Goal: Information Seeking & Learning: Find specific fact

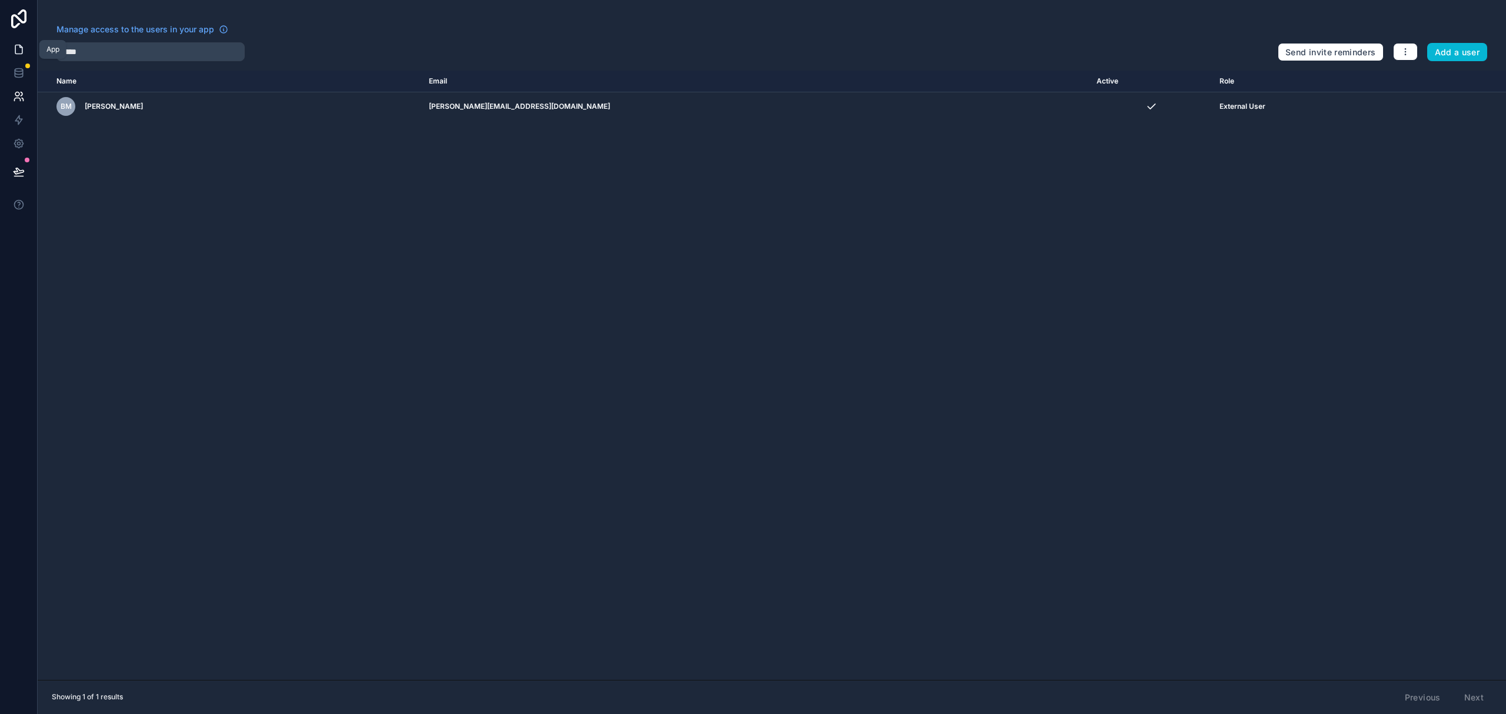
click at [15, 53] on icon at bounding box center [18, 49] width 7 height 9
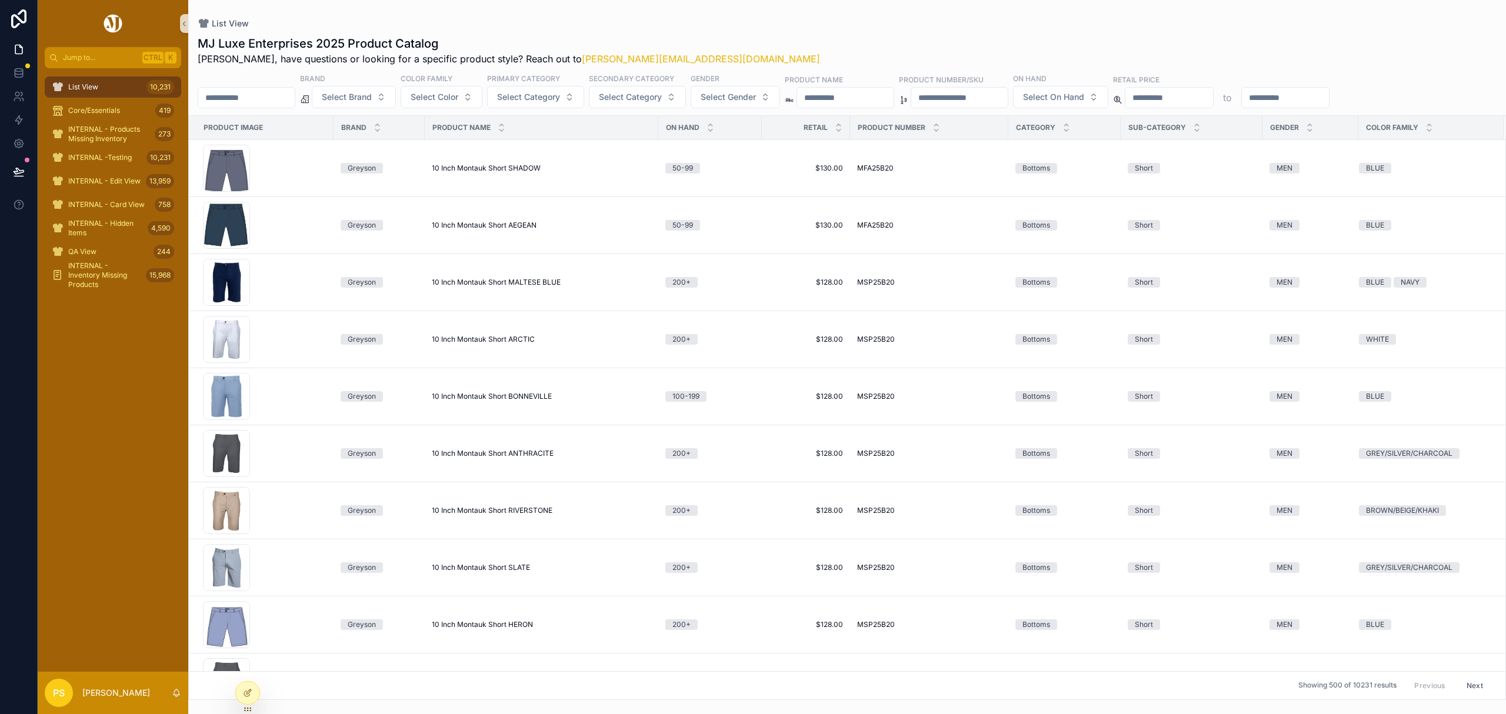
click at [268, 96] on input "scrollable content" at bounding box center [246, 97] width 96 height 16
paste input "********"
type input "********"
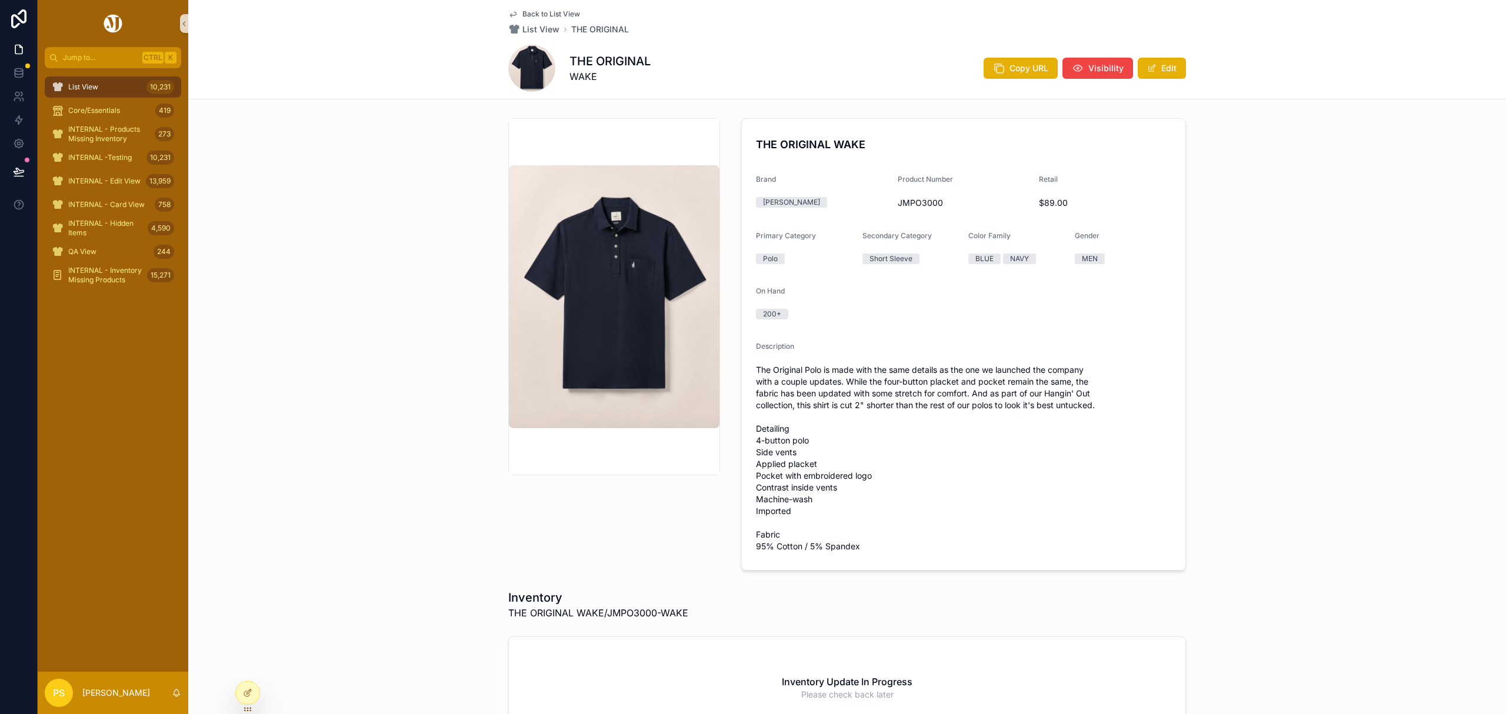
scroll to position [34, 0]
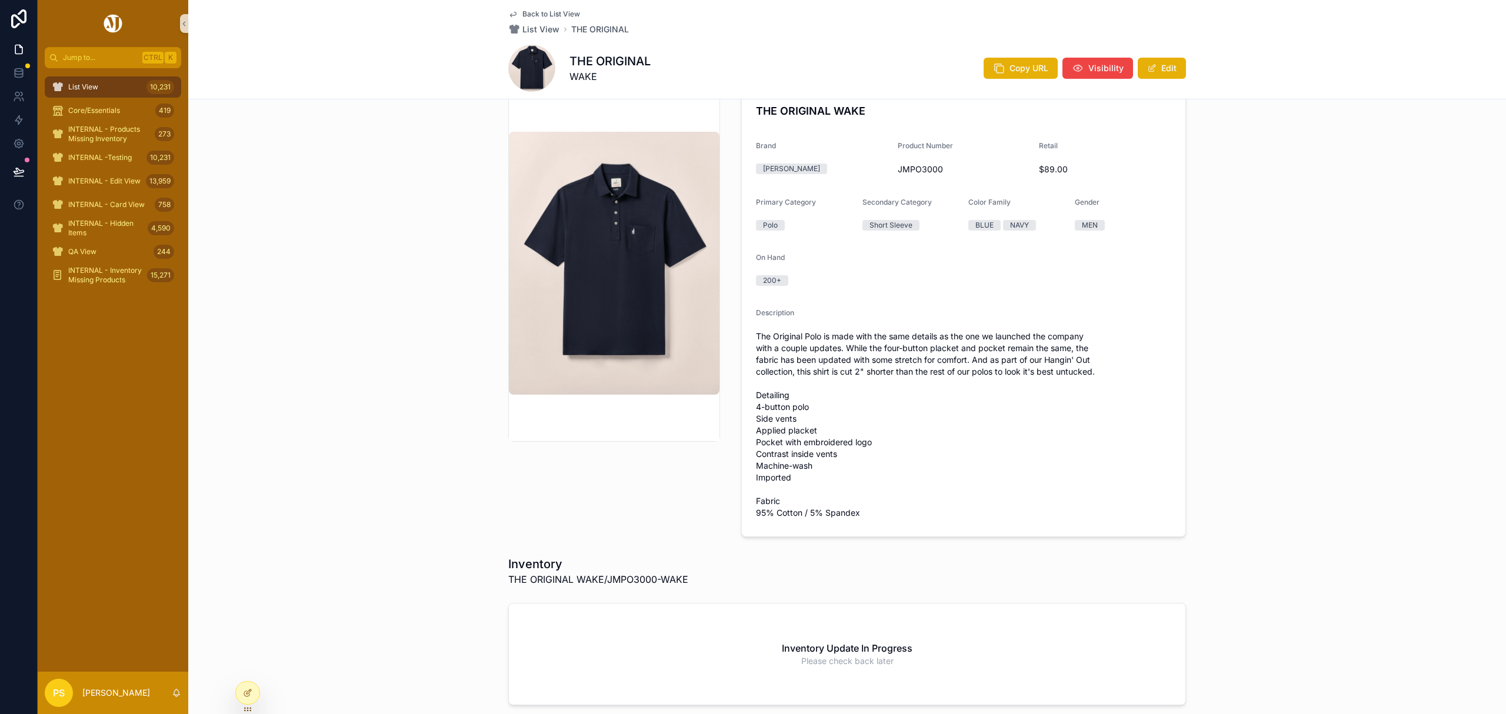
click at [96, 85] on span "List View" at bounding box center [83, 86] width 30 height 9
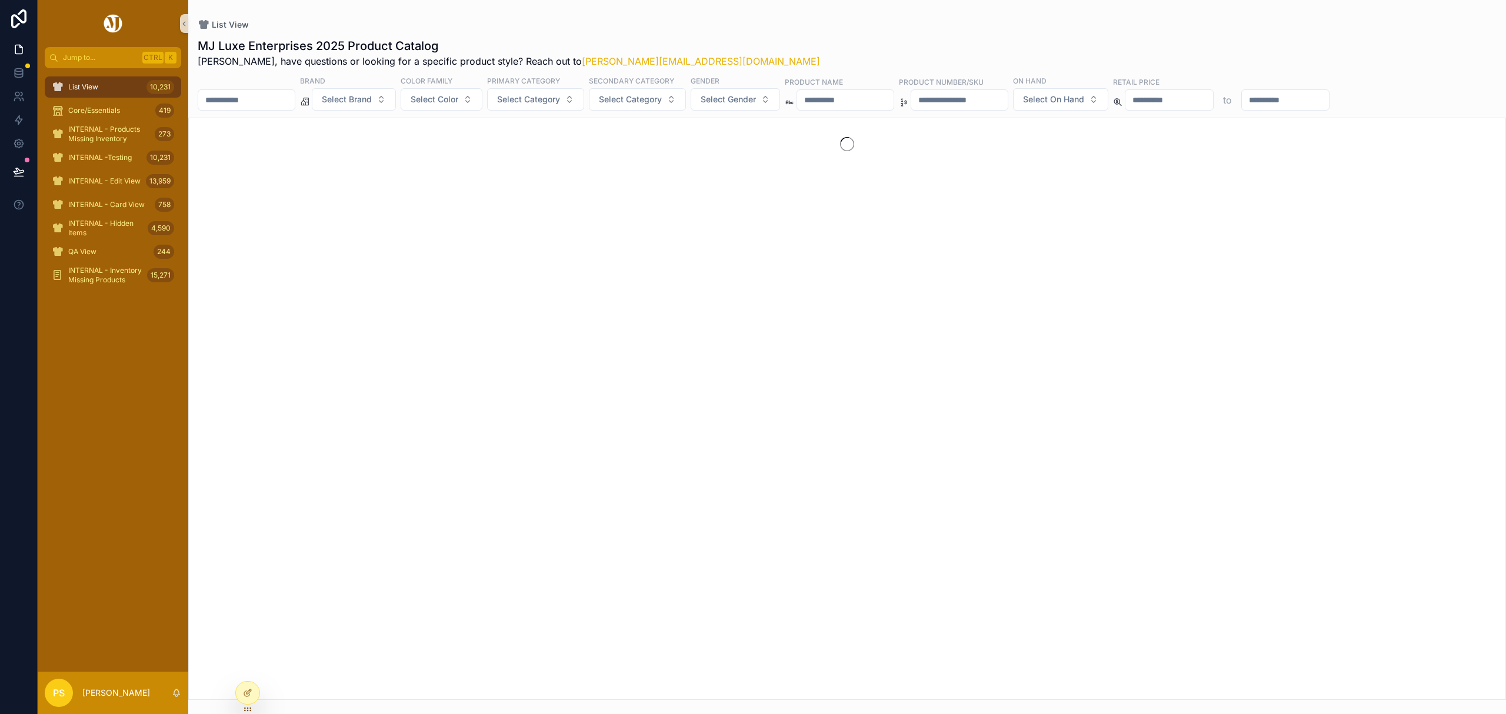
click at [250, 102] on input "scrollable content" at bounding box center [246, 100] width 96 height 16
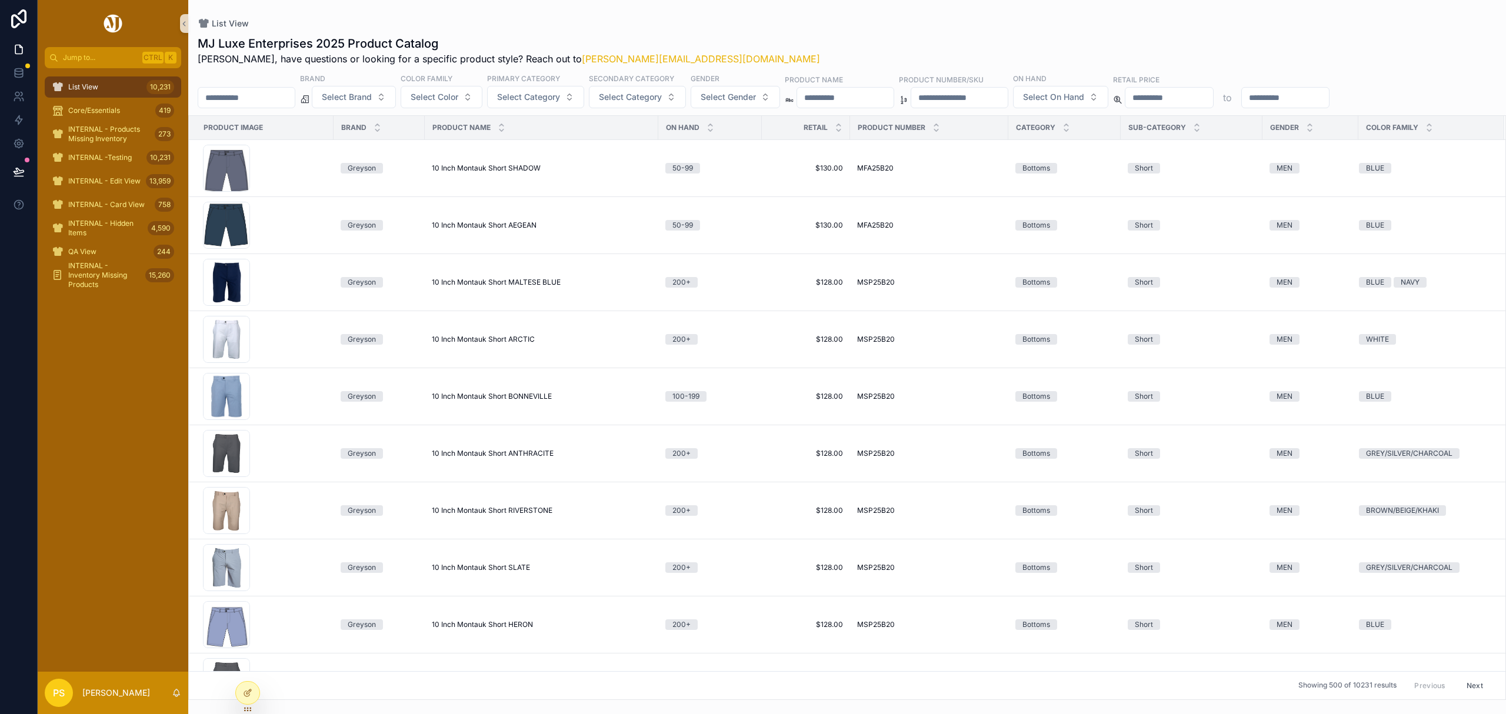
click at [253, 98] on input "scrollable content" at bounding box center [246, 97] width 96 height 16
paste input "********"
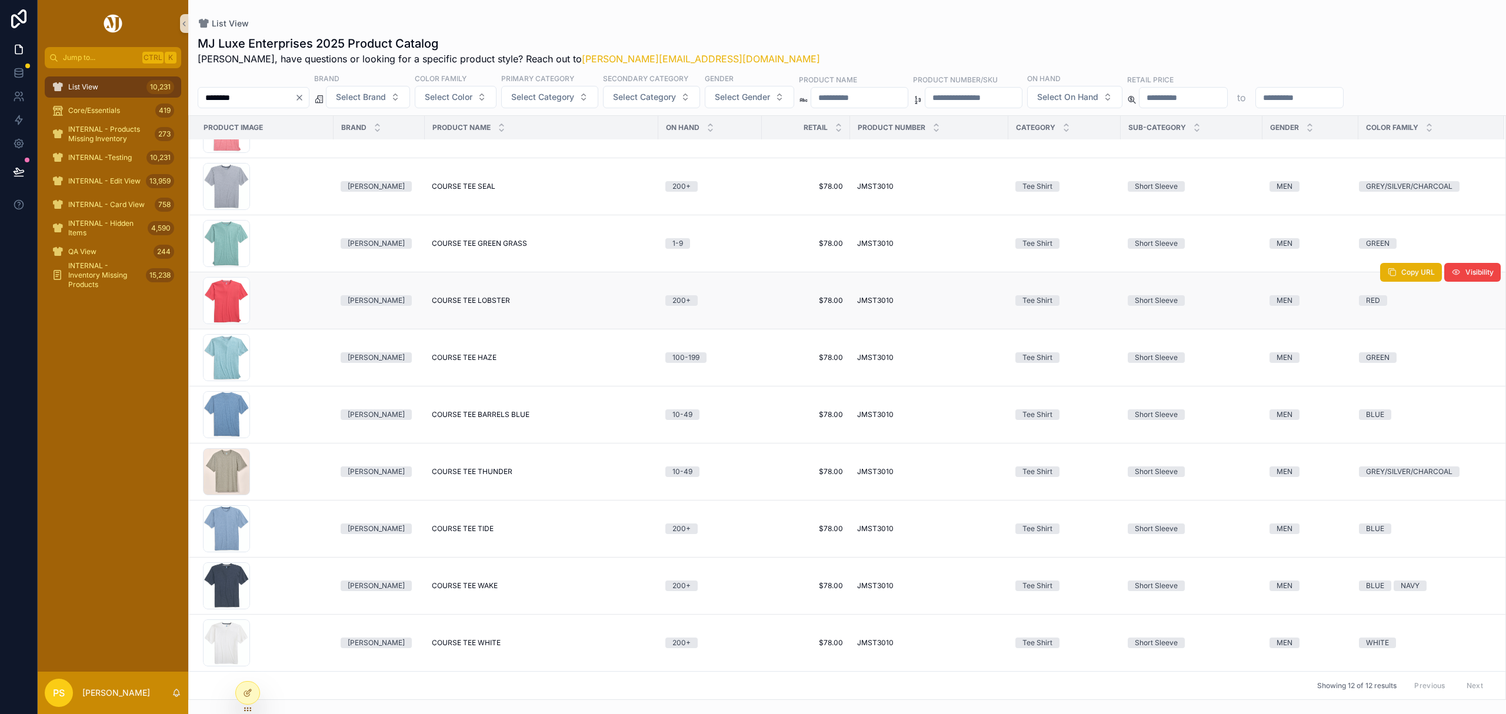
scroll to position [167, 0]
click at [253, 94] on input "********" at bounding box center [246, 97] width 96 height 16
paste input "*"
click at [218, 97] on input "********" at bounding box center [246, 97] width 96 height 16
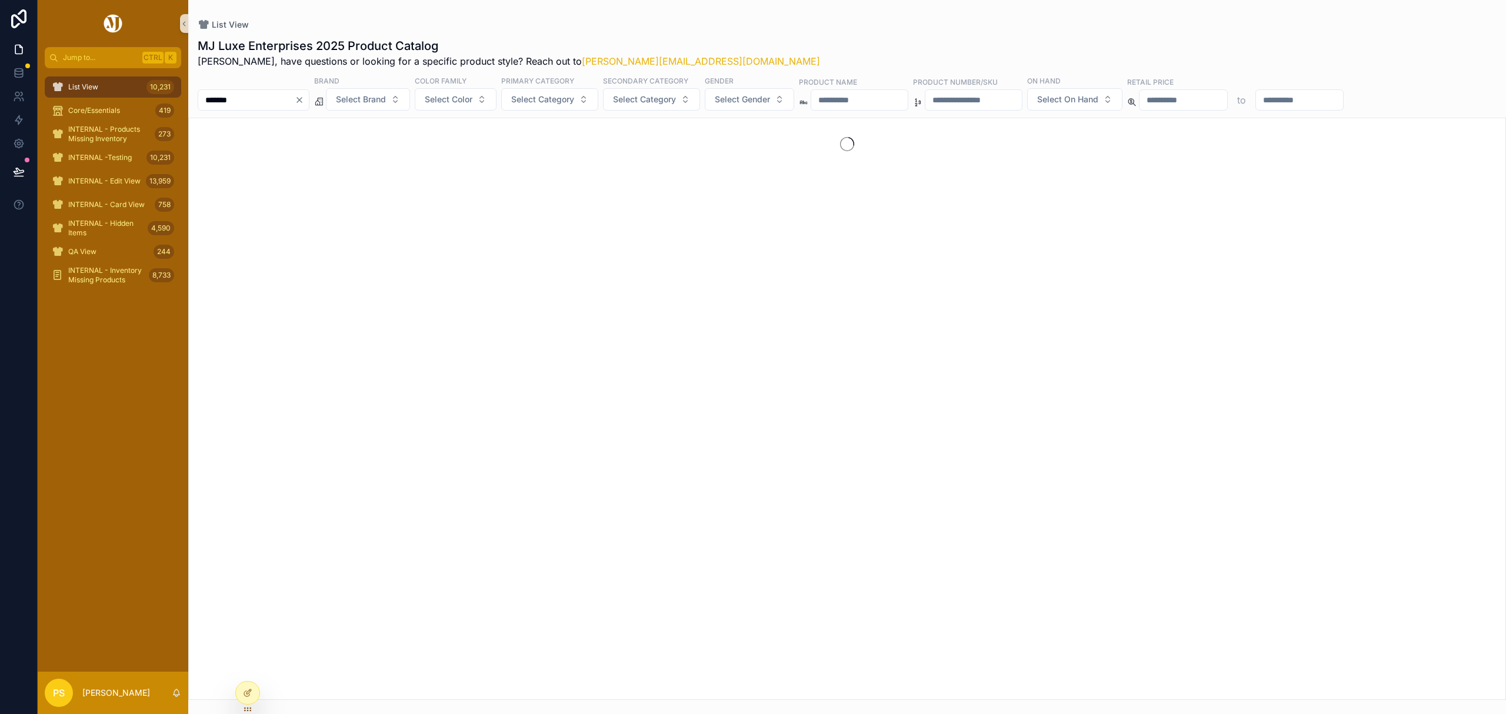
type input "********"
click at [242, 99] on input "********" at bounding box center [246, 100] width 96 height 16
click at [364, 101] on span "Select Brand" at bounding box center [347, 100] width 50 height 12
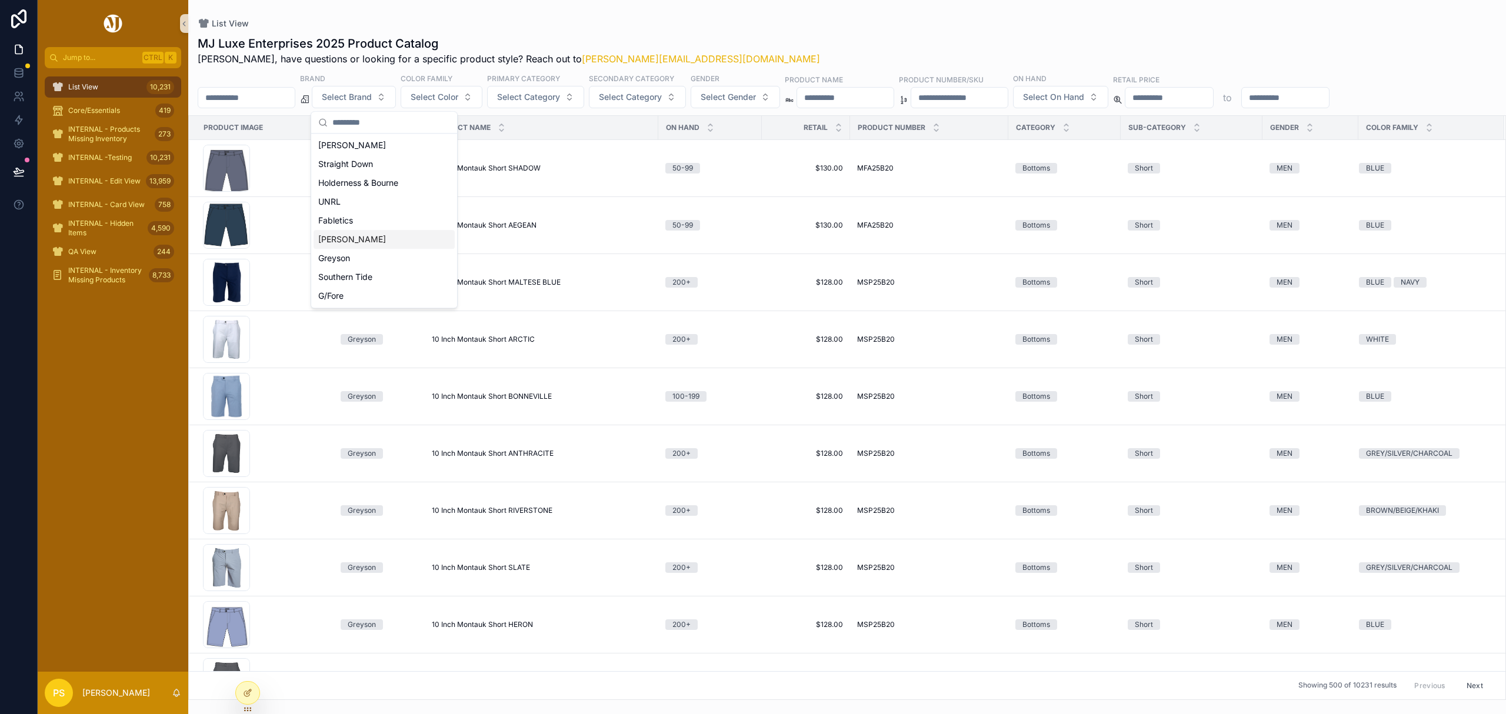
click at [365, 236] on div "[PERSON_NAME]" at bounding box center [384, 239] width 141 height 19
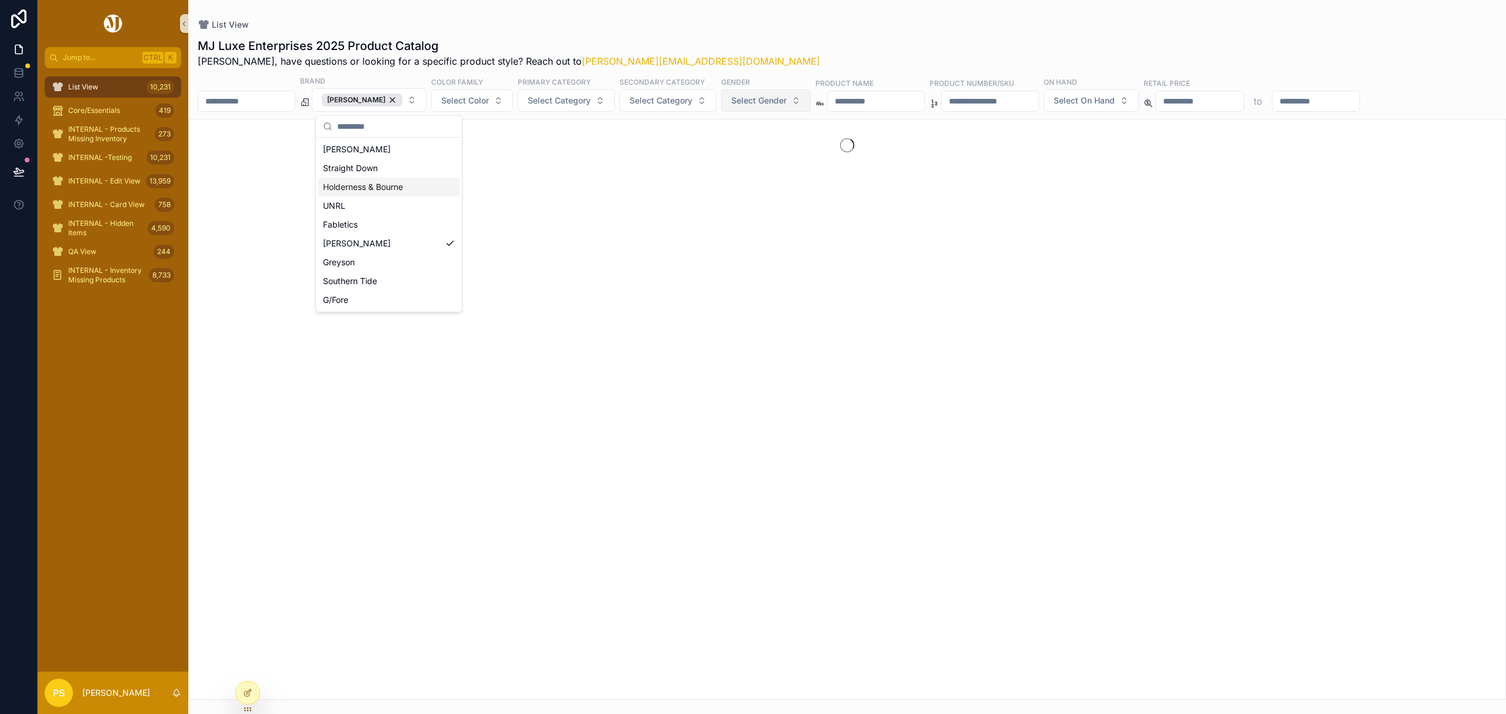
click at [749, 95] on span "Select Gender" at bounding box center [758, 101] width 55 height 12
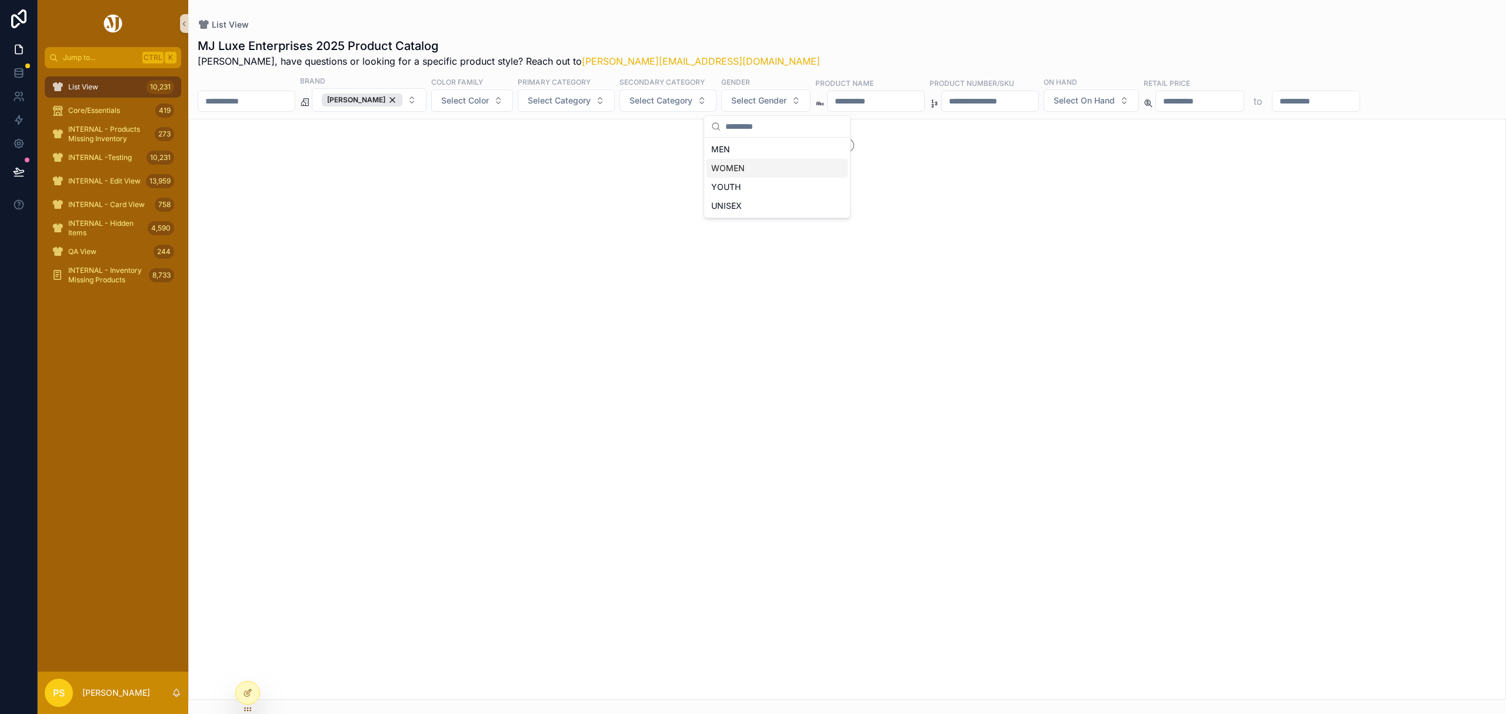
click at [741, 165] on div "WOMEN" at bounding box center [776, 168] width 141 height 19
click at [556, 107] on button "Select Category" at bounding box center [566, 100] width 97 height 22
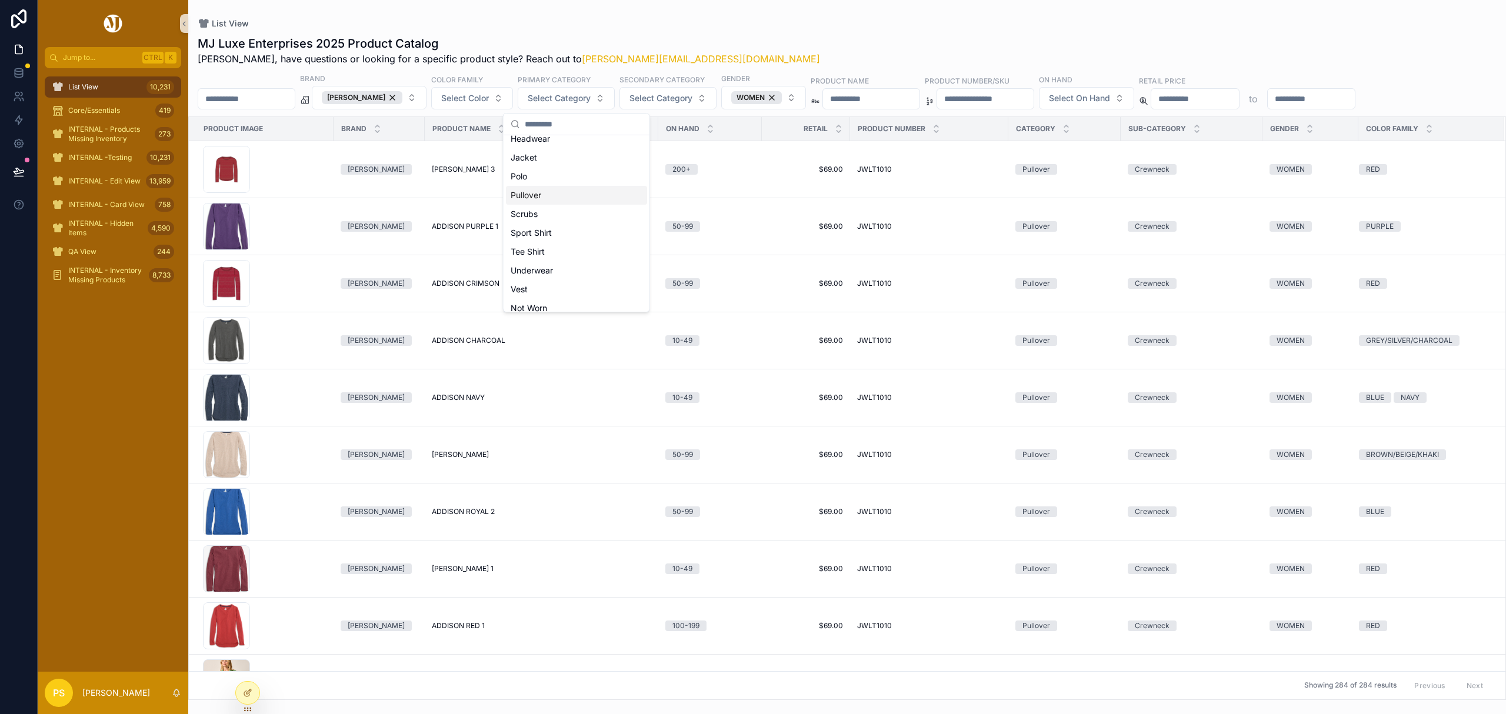
scroll to position [129, 0]
click at [532, 202] on div "Tee Shirt" at bounding box center [576, 205] width 141 height 19
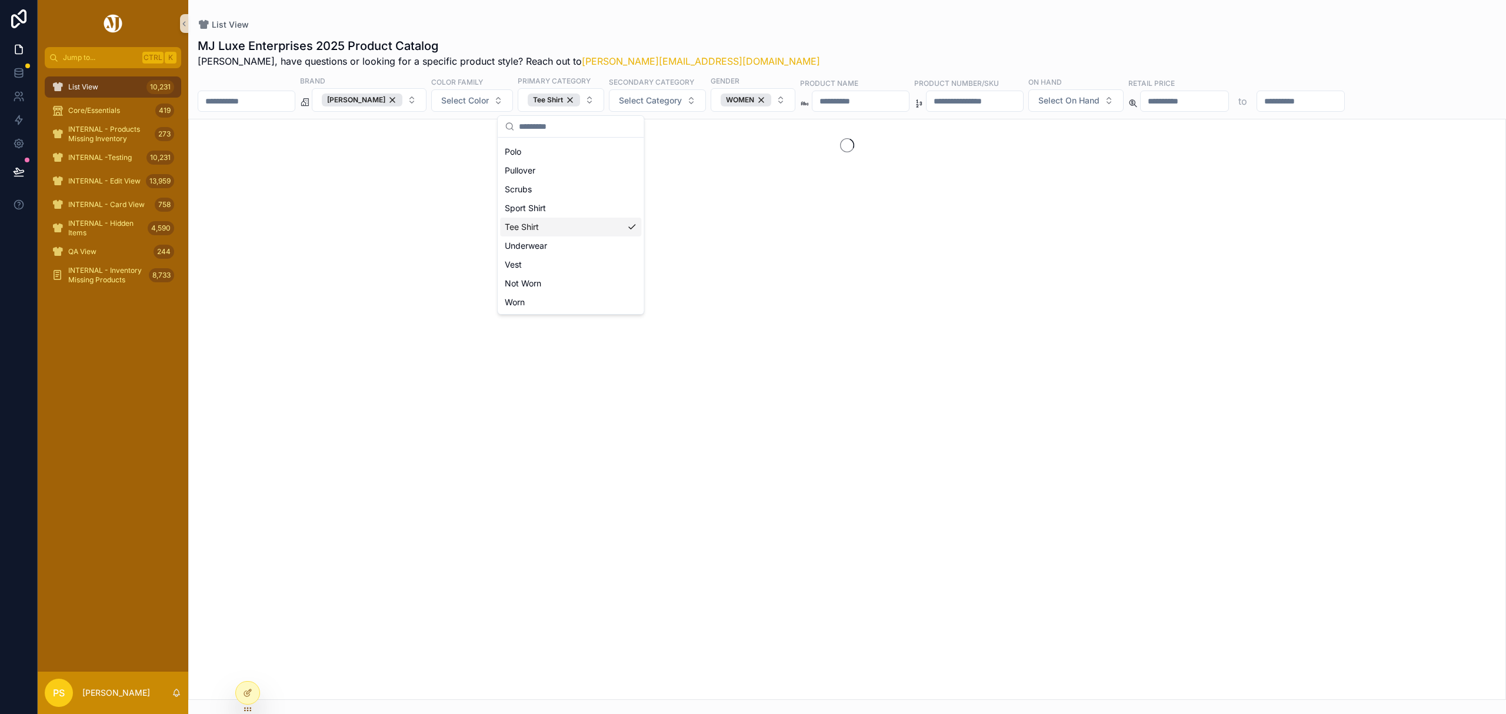
scroll to position [148, 0]
click at [468, 104] on span "Select Color" at bounding box center [465, 101] width 48 height 12
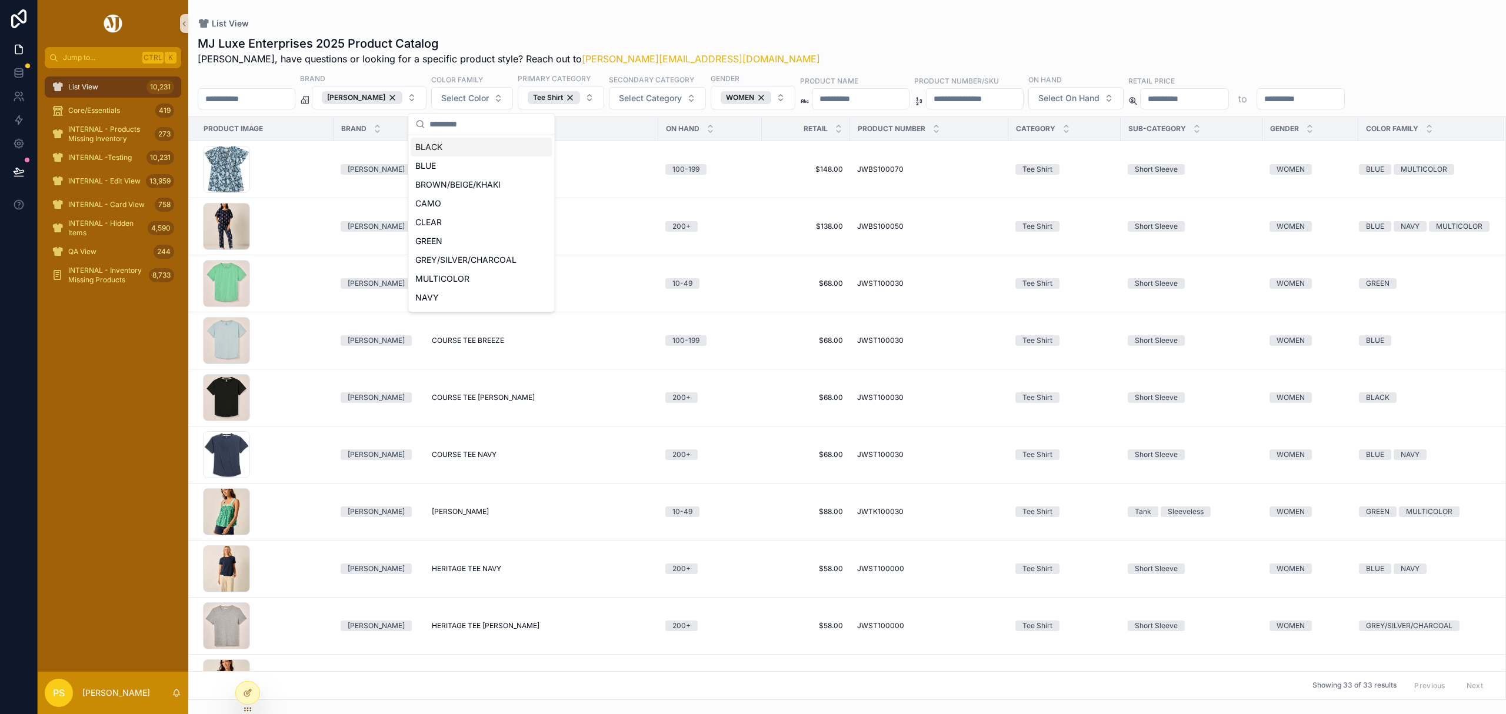
click at [458, 149] on div "BLACK" at bounding box center [481, 147] width 141 height 19
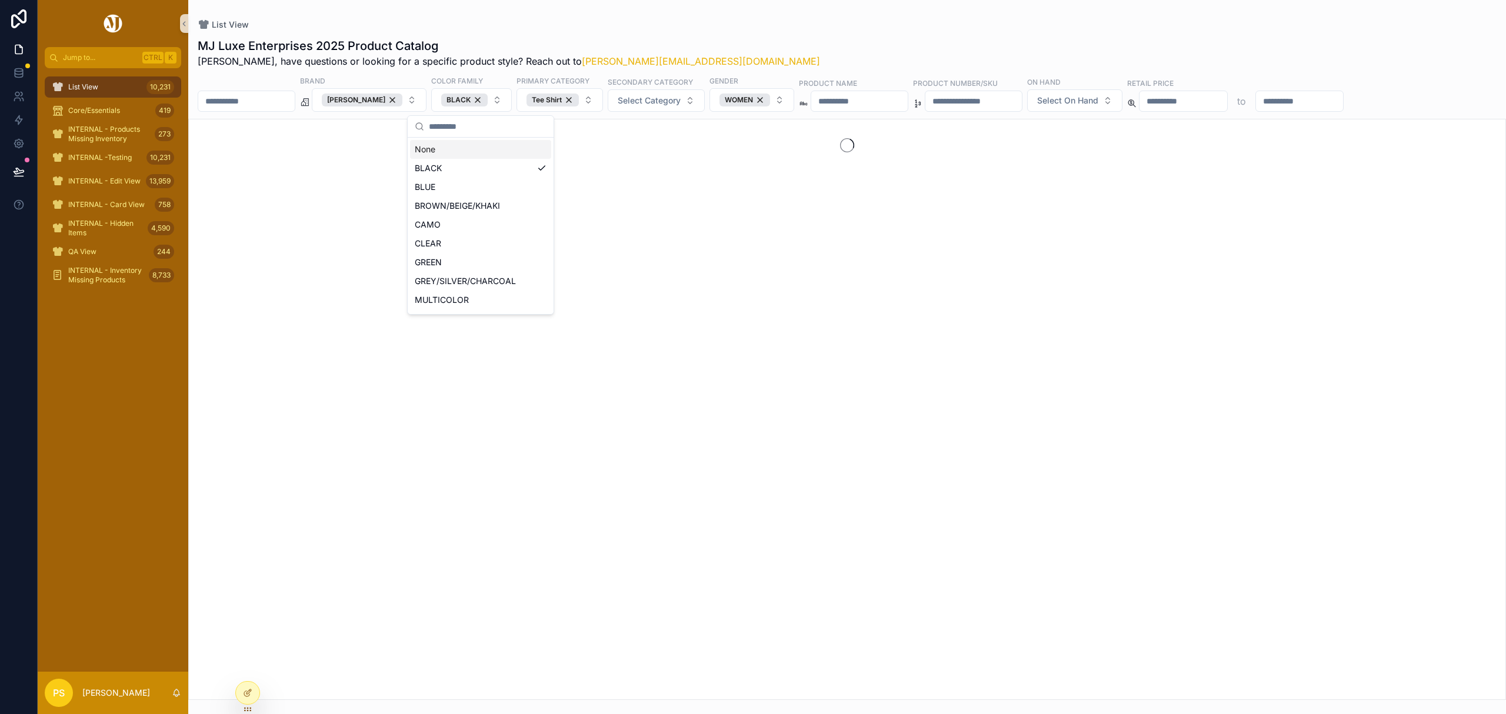
click at [731, 24] on div "List View" at bounding box center [847, 25] width 1299 height 12
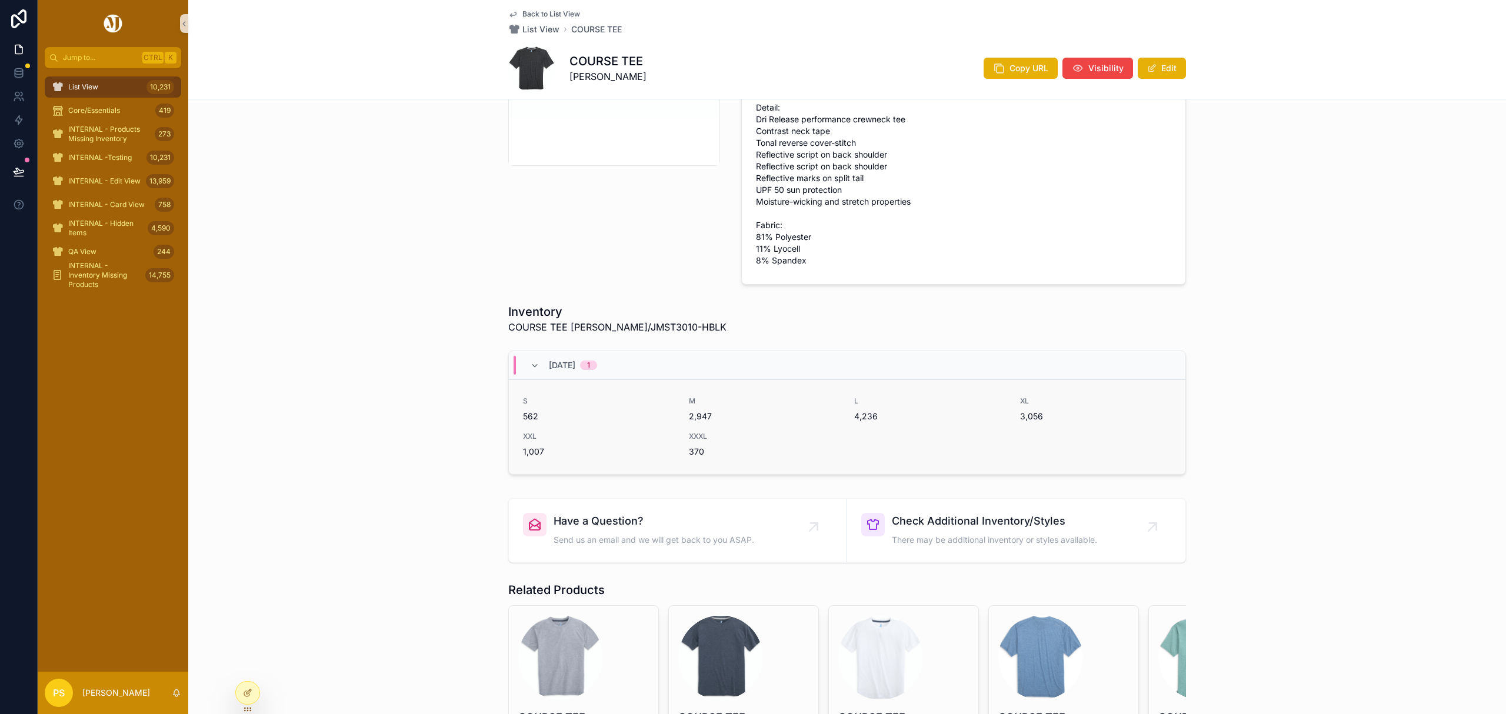
scroll to position [314, 0]
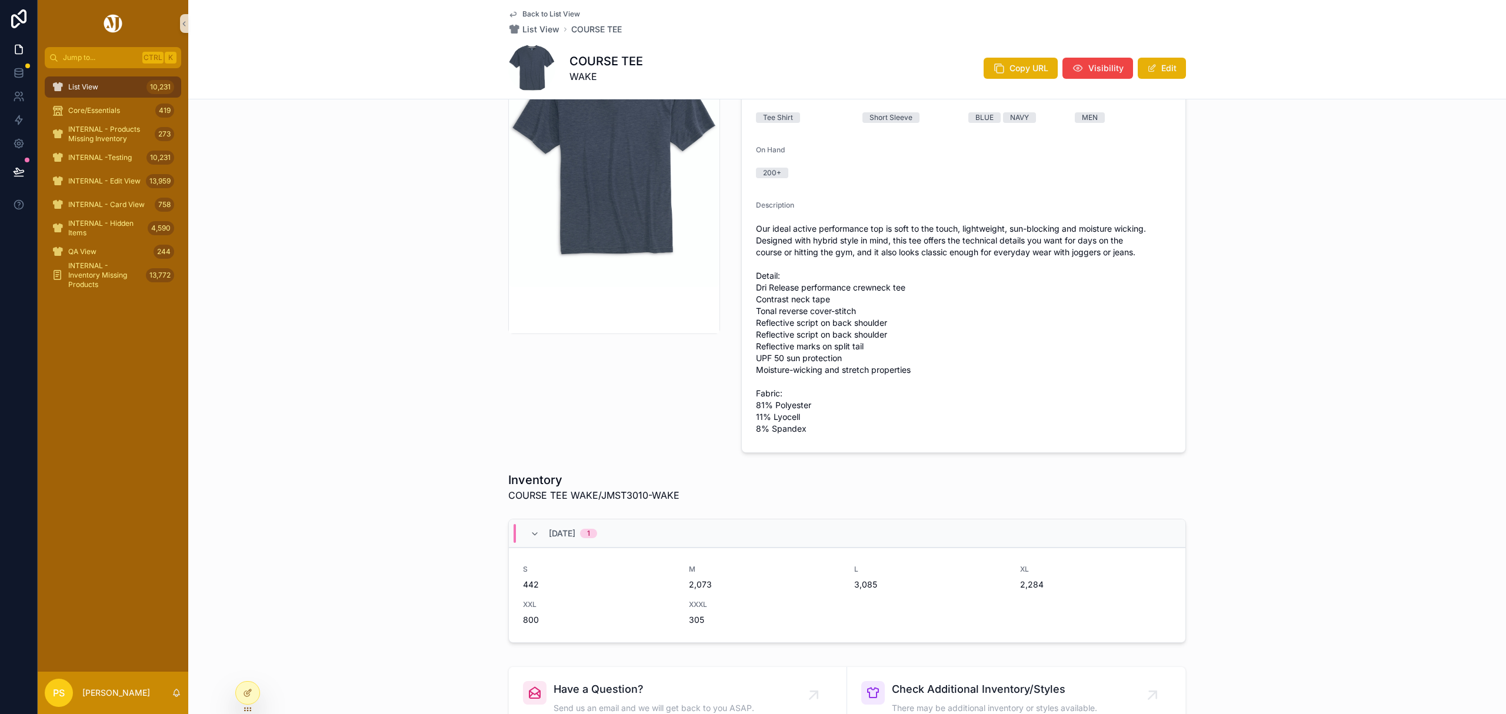
scroll to position [156, 0]
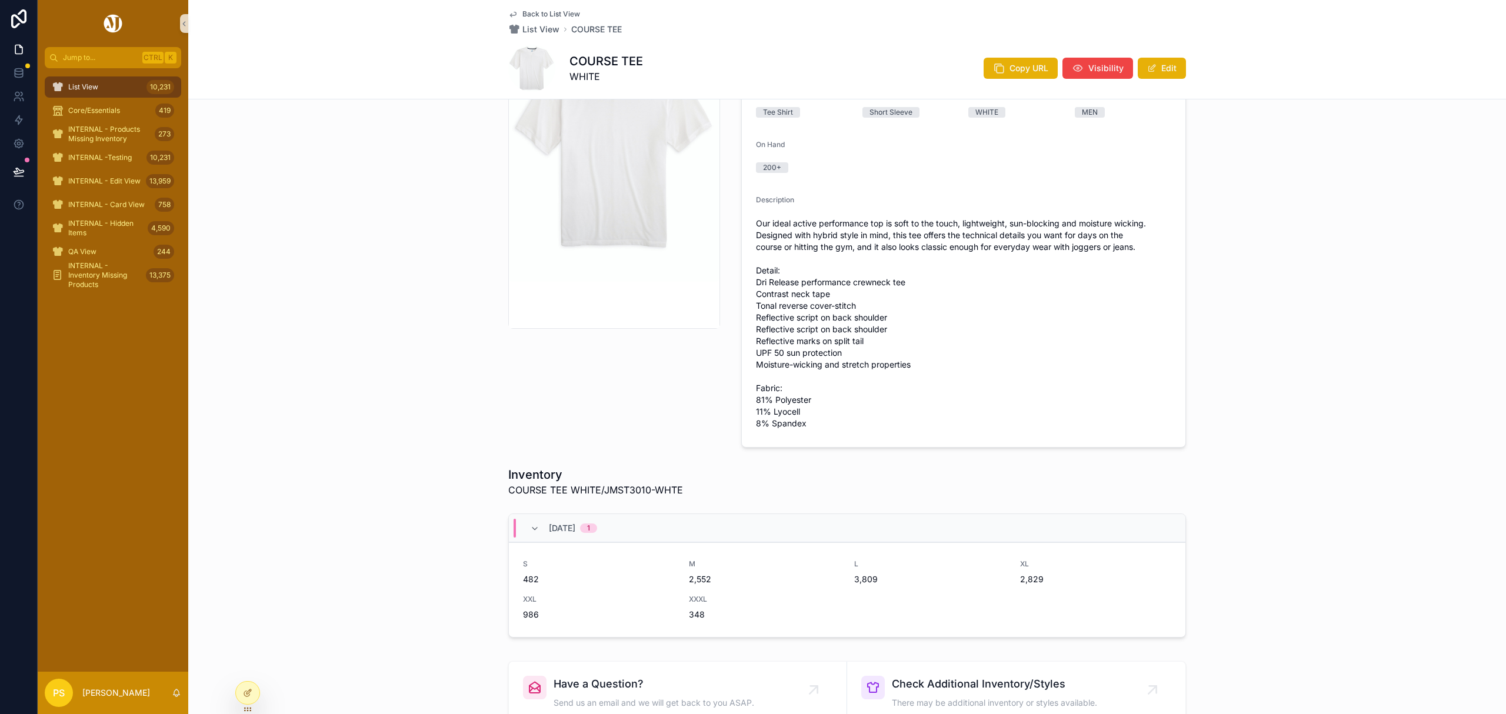
scroll to position [156, 0]
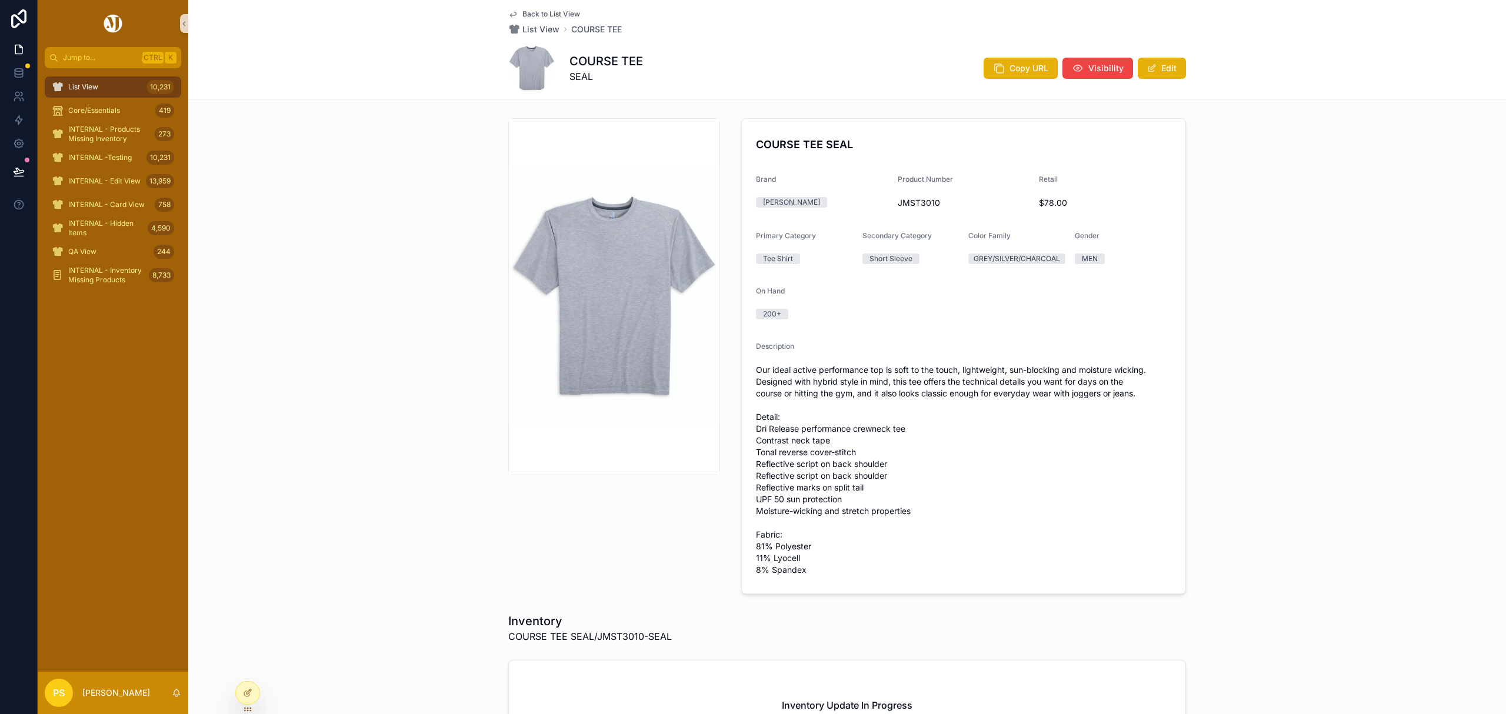
click at [919, 201] on span "JMST3010" at bounding box center [964, 203] width 132 height 12
copy span "JMST3010"
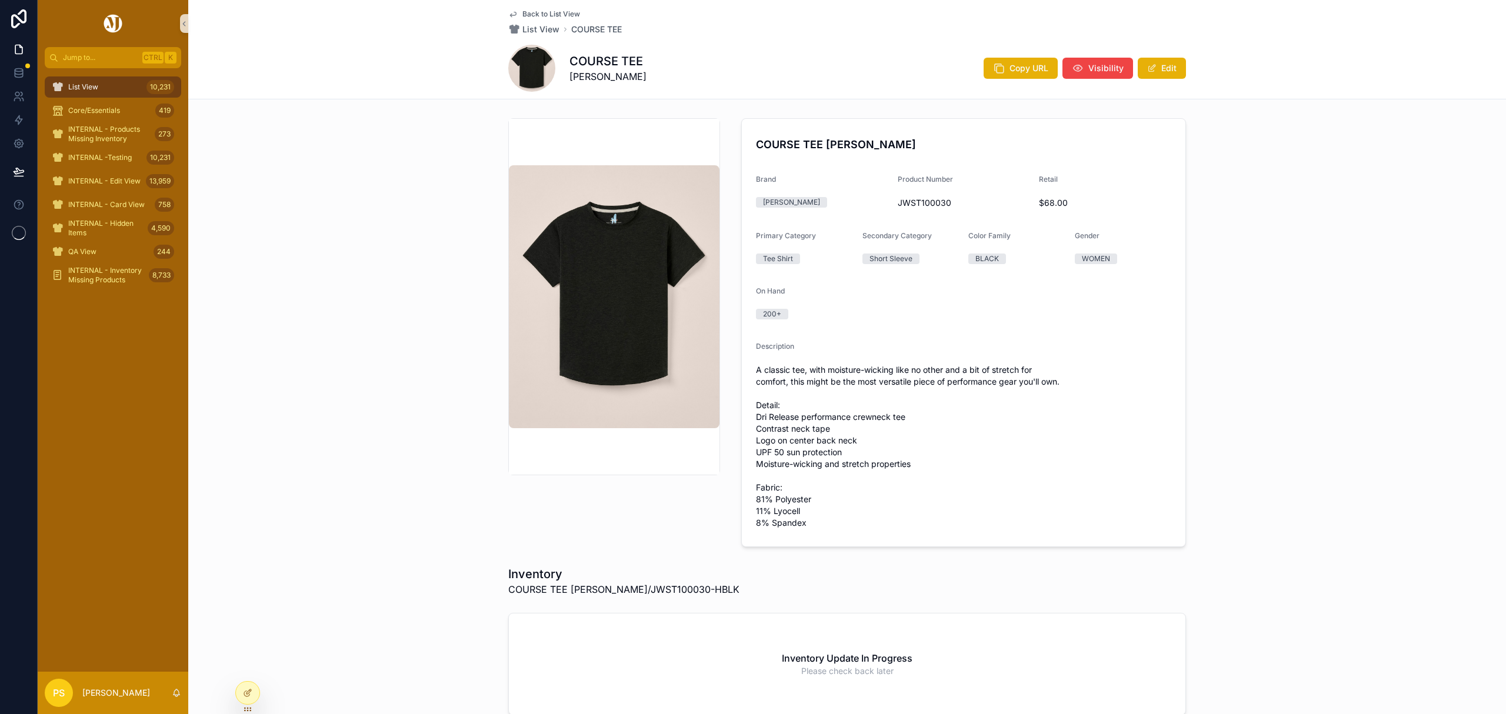
click at [912, 205] on span "JWST100030" at bounding box center [964, 203] width 132 height 12
copy span "JWST100030"
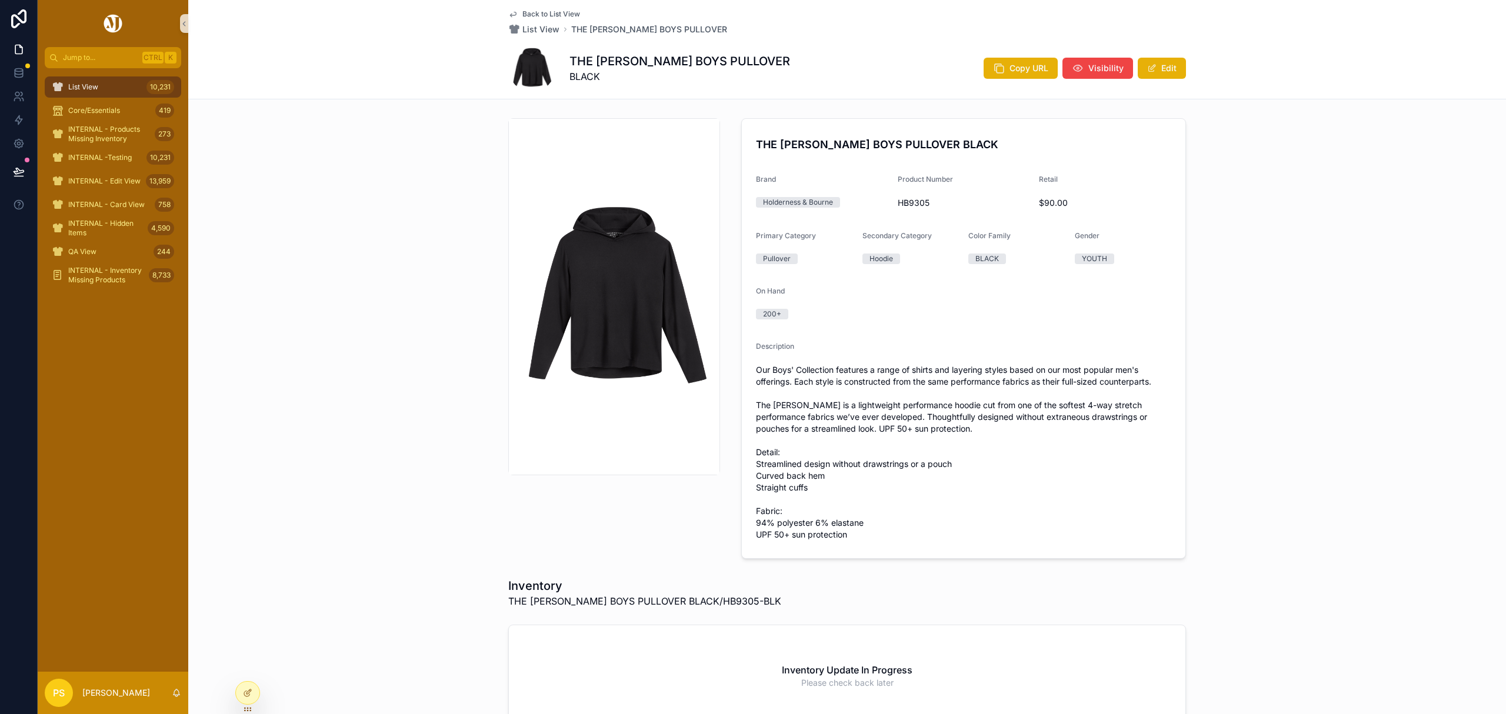
scroll to position [14, 0]
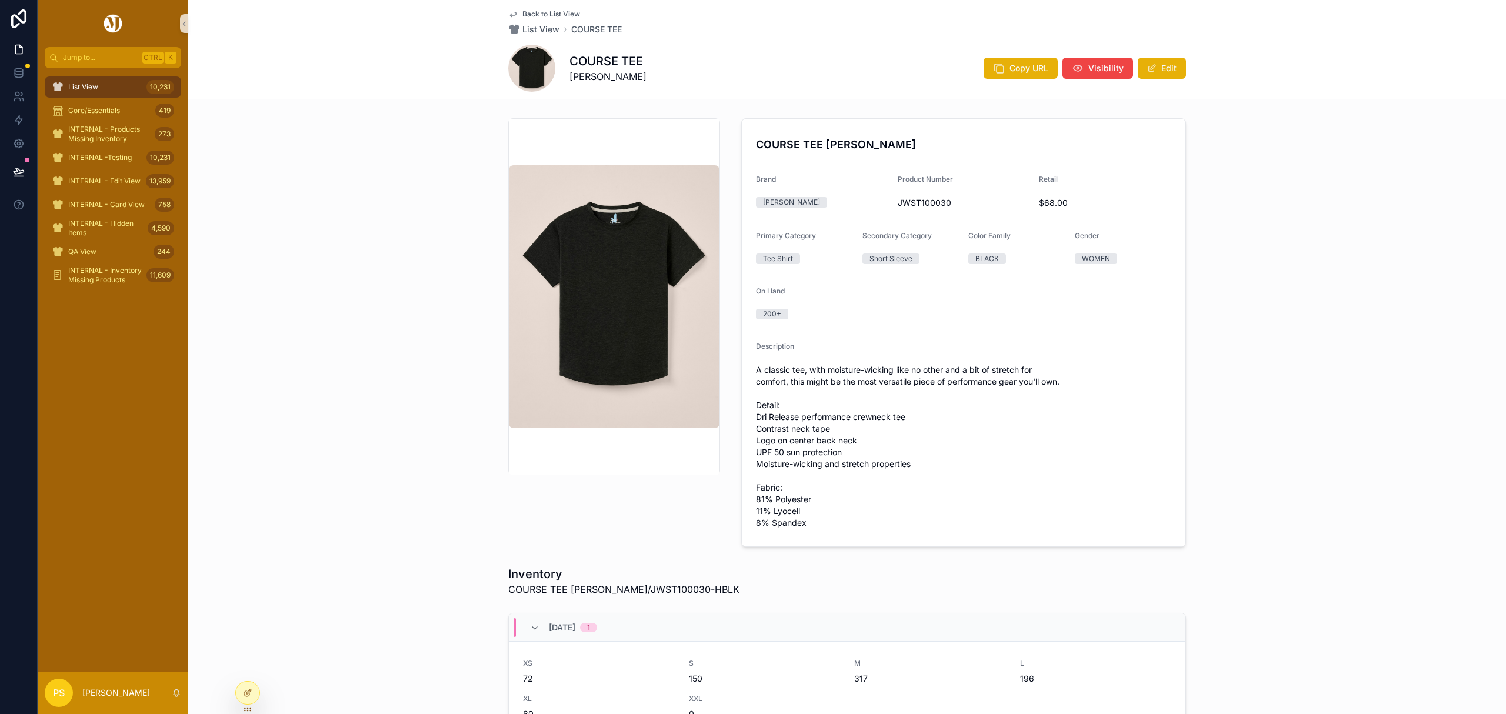
click at [918, 198] on span "JWST100030" at bounding box center [964, 203] width 132 height 12
copy span "JWST100030"
